Goal: Information Seeking & Learning: Check status

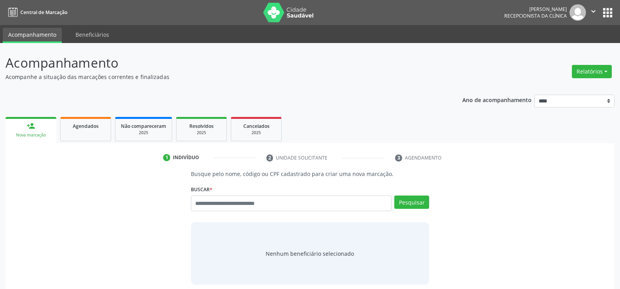
click at [595, 70] on button "Relatórios" at bounding box center [592, 71] width 40 height 13
click at [539, 89] on link "Agendamentos" at bounding box center [570, 88] width 84 height 11
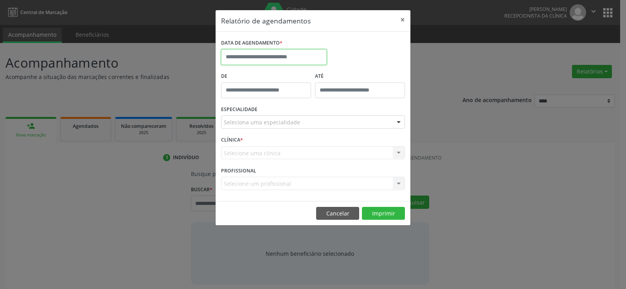
click at [267, 54] on input "text" at bounding box center [274, 57] width 106 height 16
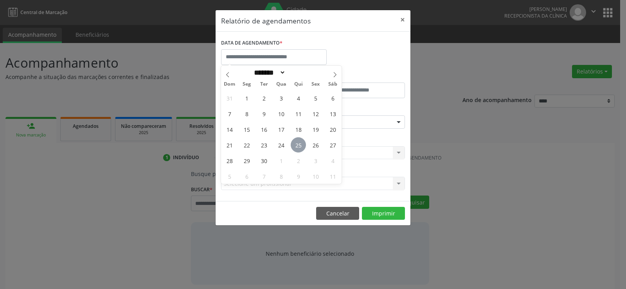
click at [298, 142] on span "25" at bounding box center [298, 144] width 15 height 15
type input "**********"
click at [298, 142] on span "25" at bounding box center [298, 144] width 15 height 15
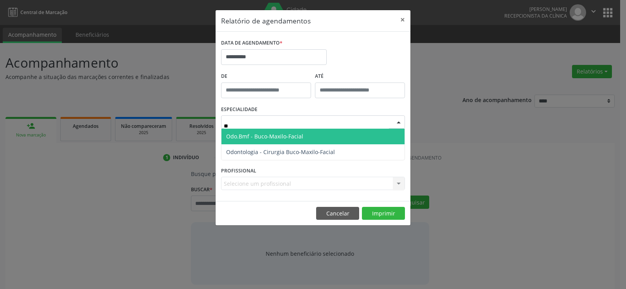
type input "***"
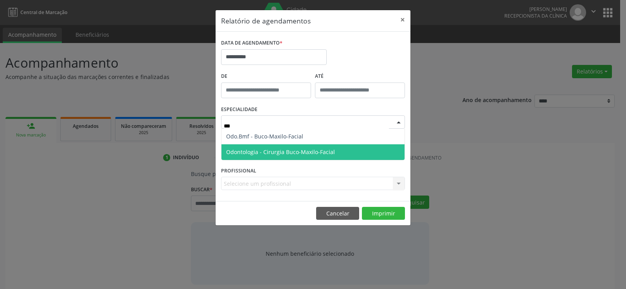
click at [296, 149] on span "Odontologia - Cirurgia Buco-Maxilo-Facial" at bounding box center [280, 151] width 109 height 7
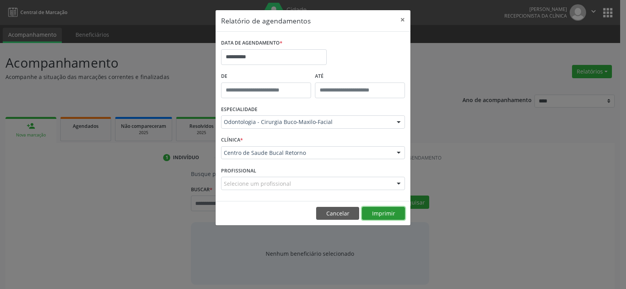
click at [396, 213] on button "Imprimir" at bounding box center [383, 213] width 43 height 13
drag, startPoint x: 405, startPoint y: 16, endPoint x: 401, endPoint y: 15, distance: 4.4
click at [403, 16] on button "×" at bounding box center [403, 19] width 16 height 19
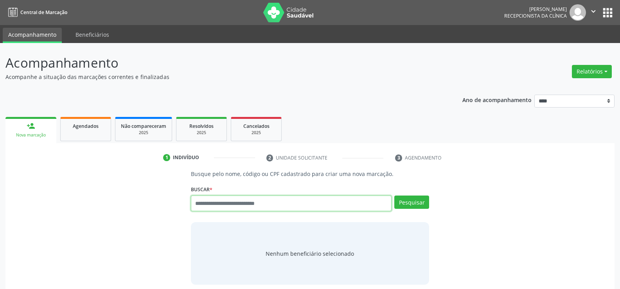
click at [264, 205] on input "text" at bounding box center [291, 204] width 201 height 16
type input "**********"
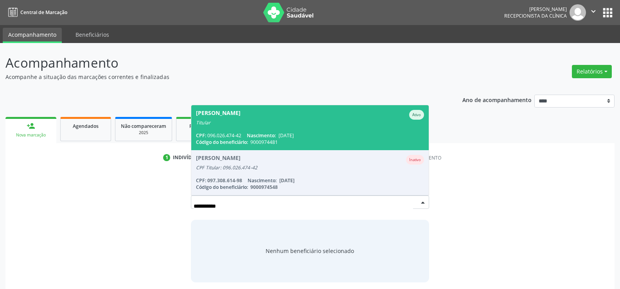
click at [267, 131] on span "[PERSON_NAME] Ativo Titular CPF: 096.026.474-42 Nascimento: [DATE] Código do be…" at bounding box center [309, 127] width 237 height 45
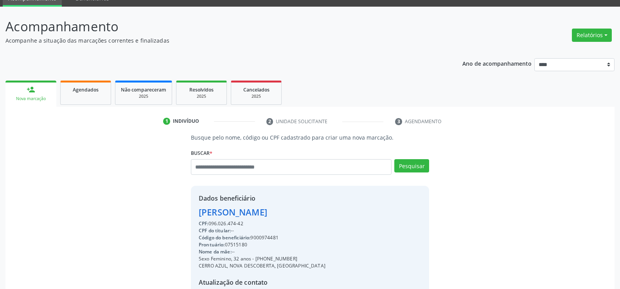
scroll to position [78, 0]
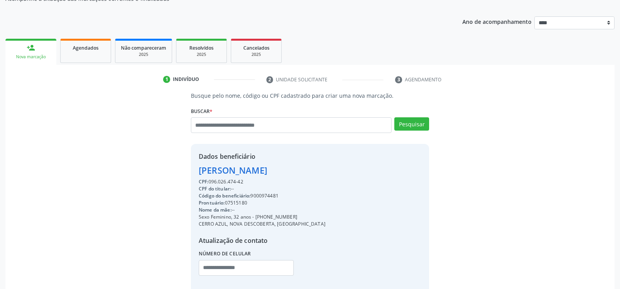
drag, startPoint x: 199, startPoint y: 172, endPoint x: 269, endPoint y: 180, distance: 70.5
click at [269, 180] on div "Dados beneficiário [PERSON_NAME] CPF: 096.026.474-42 CPF do titular: -- Código …" at bounding box center [262, 219] width 127 height 135
copy div "[PERSON_NAME] CPF: 096.026.474-42"
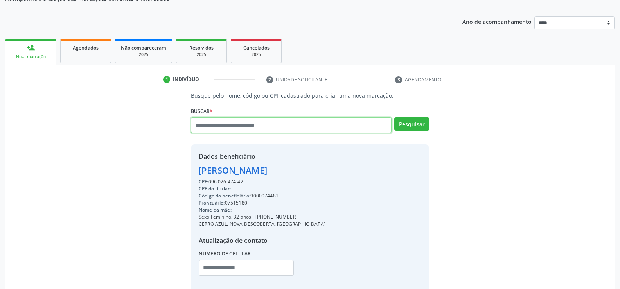
click at [311, 123] on input "text" at bounding box center [291, 125] width 201 height 16
type input "**********"
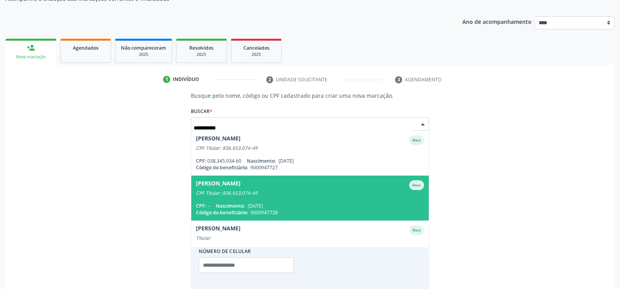
scroll to position [18, 0]
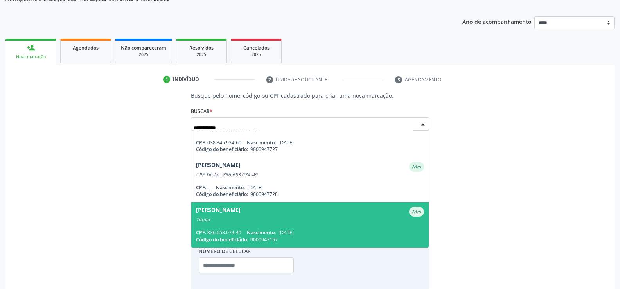
click at [294, 218] on div "Titular" at bounding box center [310, 220] width 228 height 6
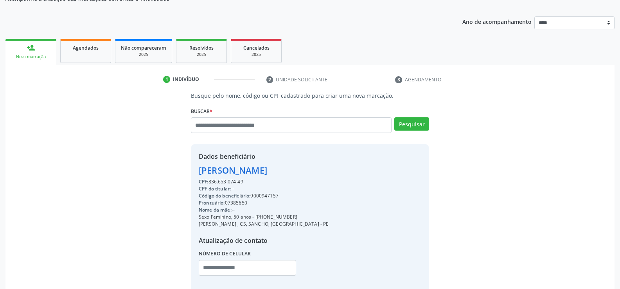
drag, startPoint x: 200, startPoint y: 171, endPoint x: 266, endPoint y: 183, distance: 66.6
click at [266, 183] on div "Dados beneficiário [PERSON_NAME] CPF: 836.653.074-49 CPF do titular: -- Código …" at bounding box center [264, 219] width 130 height 135
copy div "[PERSON_NAME] CPF: 836.653.074-49"
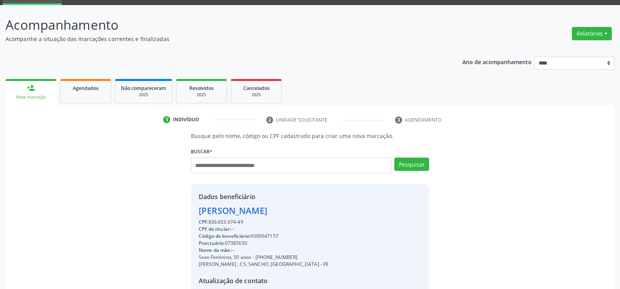
scroll to position [0, 0]
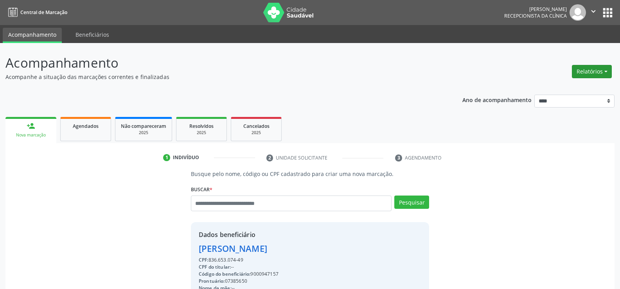
click at [584, 70] on button "Relatórios" at bounding box center [592, 71] width 40 height 13
click at [539, 88] on link "Agendamentos" at bounding box center [570, 88] width 84 height 11
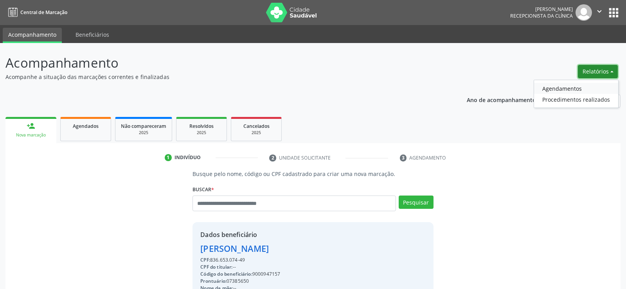
select select "*"
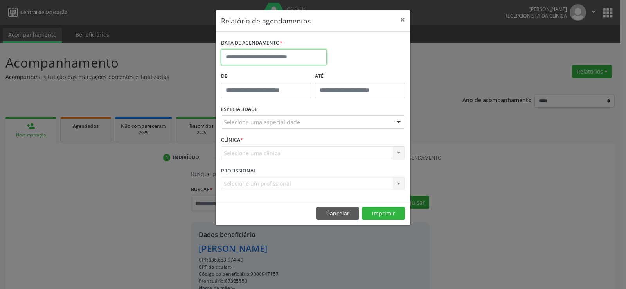
click at [264, 59] on input "text" at bounding box center [274, 57] width 106 height 16
click at [401, 17] on button "×" at bounding box center [403, 19] width 16 height 19
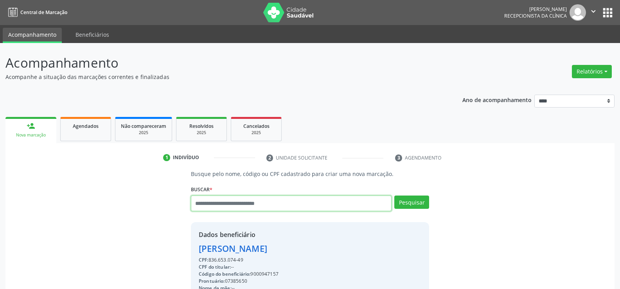
click at [240, 203] on input "text" at bounding box center [291, 204] width 201 height 16
type input "**********"
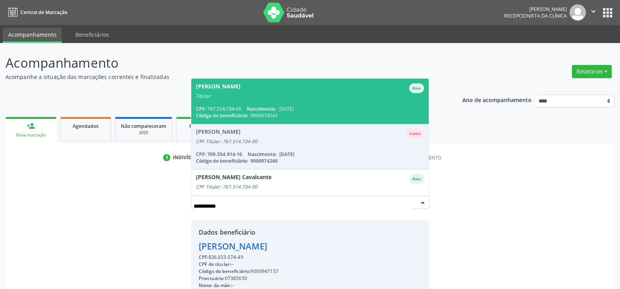
click at [232, 101] on span "[PERSON_NAME] Ativo Titular CPF: 767.514.734-00 Nascimento: [DATE] Código do be…" at bounding box center [309, 101] width 237 height 45
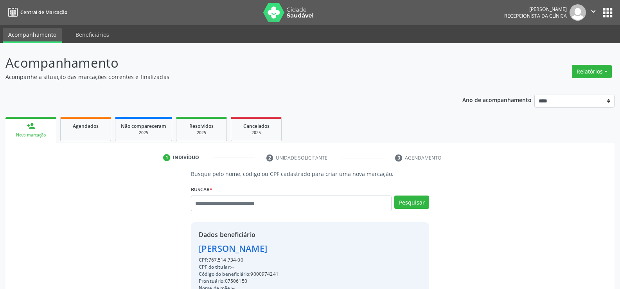
drag, startPoint x: 200, startPoint y: 249, endPoint x: 317, endPoint y: 249, distance: 116.9
copy div "[PERSON_NAME]"
click at [97, 132] on link "Agendados" at bounding box center [85, 129] width 51 height 24
select select "*"
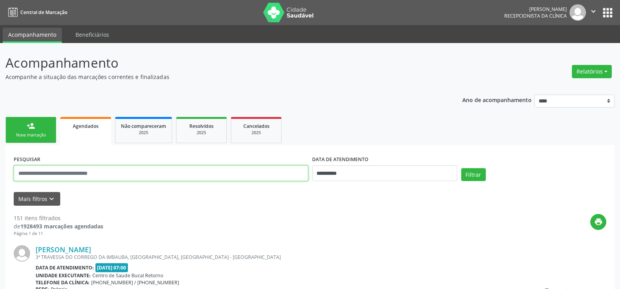
click at [62, 176] on input "text" at bounding box center [161, 173] width 295 height 16
paste input "**********"
type input "**********"
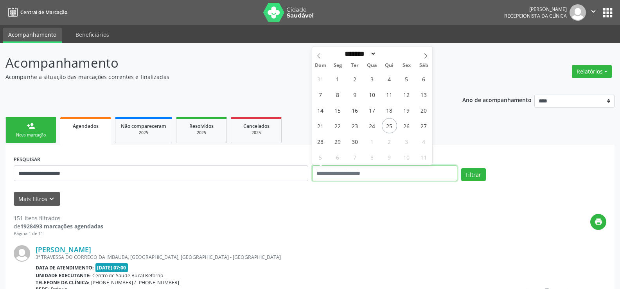
click at [461, 168] on button "Filtrar" at bounding box center [473, 174] width 25 height 13
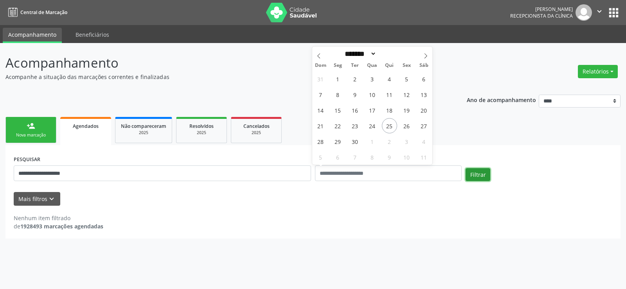
click at [476, 177] on button "Filtrar" at bounding box center [477, 174] width 25 height 13
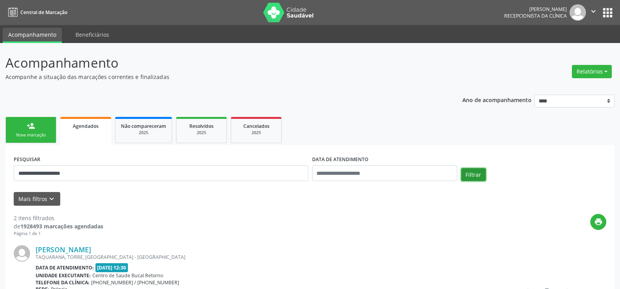
click at [476, 177] on button "Filtrar" at bounding box center [473, 174] width 25 height 13
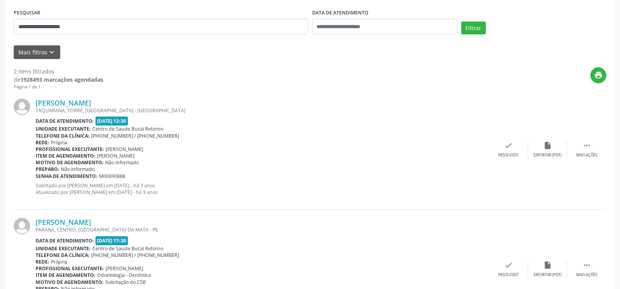
scroll to position [4, 0]
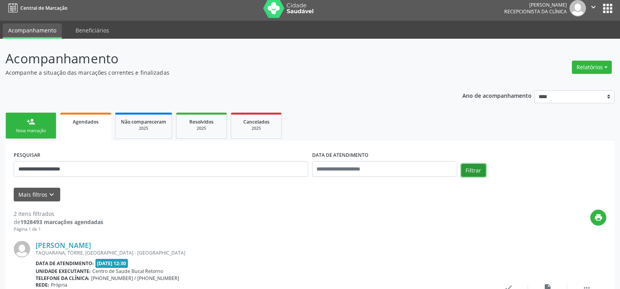
click at [468, 175] on button "Filtrar" at bounding box center [473, 170] width 25 height 13
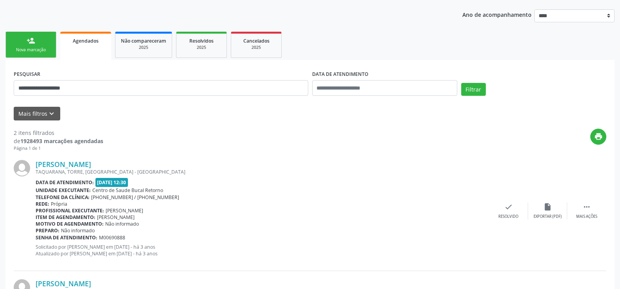
scroll to position [83, 0]
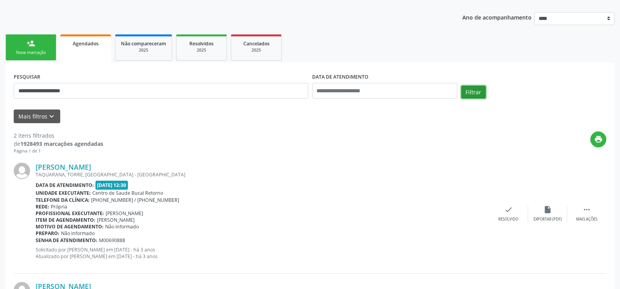
click at [478, 95] on button "Filtrar" at bounding box center [473, 92] width 25 height 13
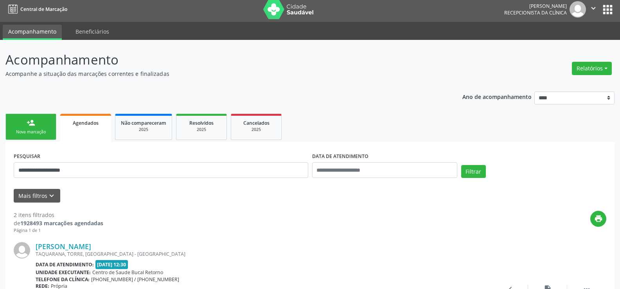
scroll to position [0, 0]
